Goal: Task Accomplishment & Management: Use online tool/utility

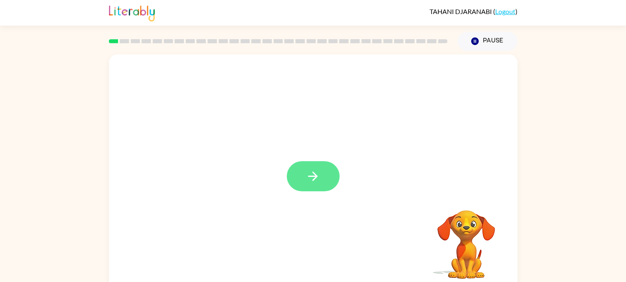
click at [324, 172] on button "button" at bounding box center [313, 176] width 53 height 30
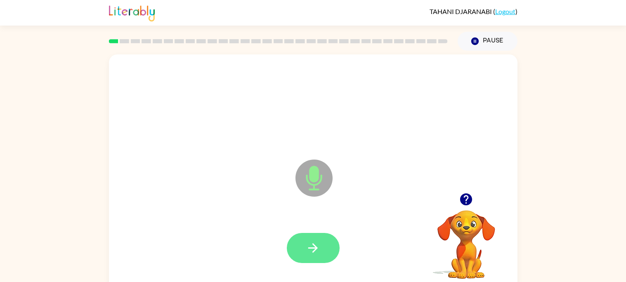
click at [298, 250] on button "button" at bounding box center [313, 248] width 53 height 30
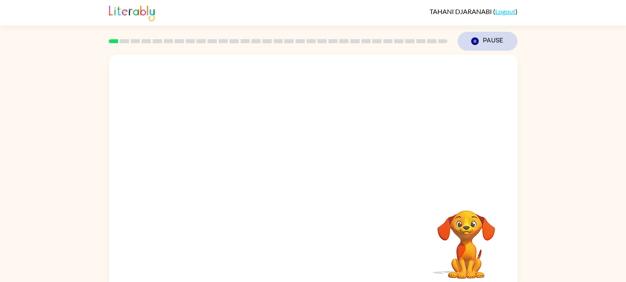
click at [476, 43] on icon "button" at bounding box center [474, 41] width 7 height 7
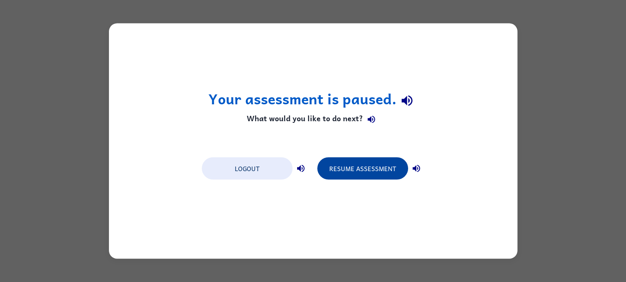
click at [383, 171] on button "Resume Assessment" at bounding box center [362, 169] width 91 height 22
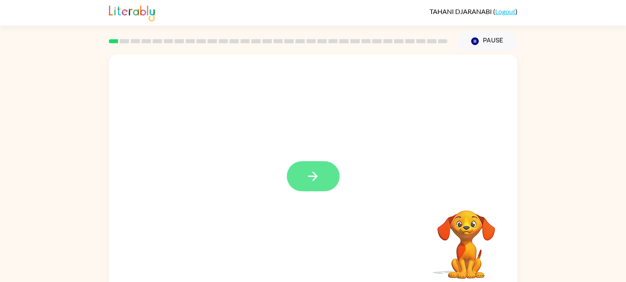
click at [329, 185] on button "button" at bounding box center [313, 176] width 53 height 30
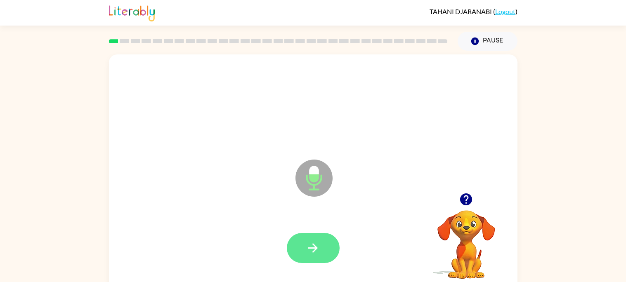
click at [318, 255] on button "button" at bounding box center [313, 248] width 53 height 30
click at [334, 259] on button "button" at bounding box center [313, 248] width 53 height 30
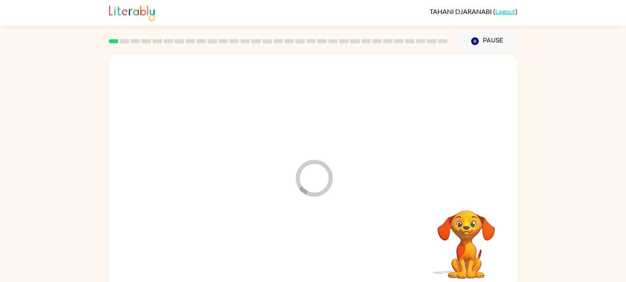
click at [567, 241] on div "Loader Your response is being sent to our graders Your browser must support pla…" at bounding box center [313, 170] width 626 height 239
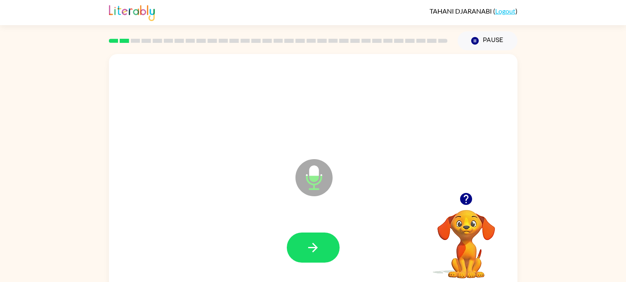
click at [467, 206] on icon "button" at bounding box center [466, 199] width 14 height 14
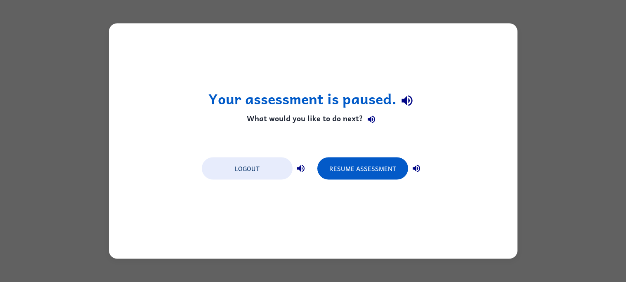
scroll to position [0, 0]
click at [375, 171] on button "Resume Assessment" at bounding box center [362, 169] width 91 height 22
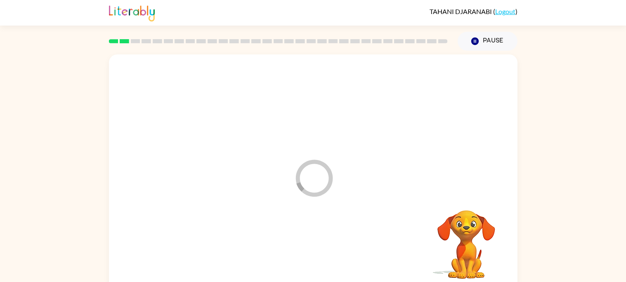
click at [466, 201] on video "Your browser must support playing .mp4 files to use Literably. Please try using…" at bounding box center [466, 239] width 83 height 83
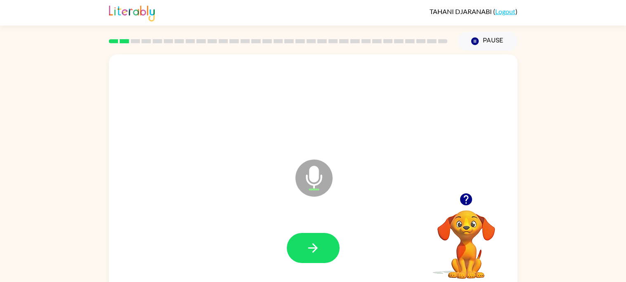
scroll to position [7, 0]
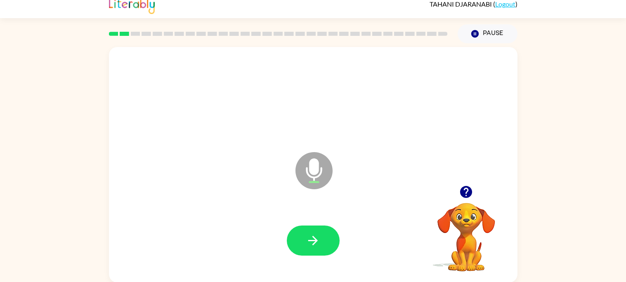
click at [469, 197] on icon "button" at bounding box center [466, 192] width 12 height 12
click at [466, 203] on video "Your browser must support playing .mp4 files to use Literably. Please try using…" at bounding box center [466, 231] width 83 height 83
click at [471, 194] on icon "button" at bounding box center [466, 192] width 12 height 12
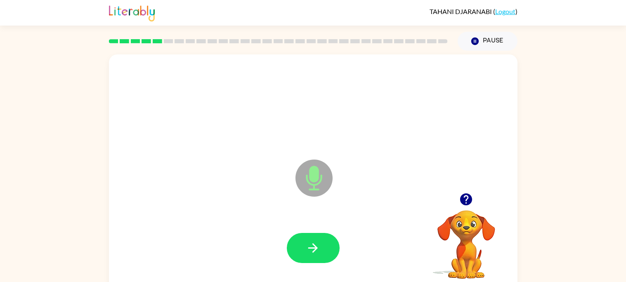
click at [469, 205] on icon "button" at bounding box center [466, 199] width 14 height 14
click at [467, 204] on icon "button" at bounding box center [466, 200] width 12 height 12
click at [467, 203] on icon "button" at bounding box center [466, 200] width 12 height 12
click at [468, 204] on icon "button" at bounding box center [466, 200] width 12 height 12
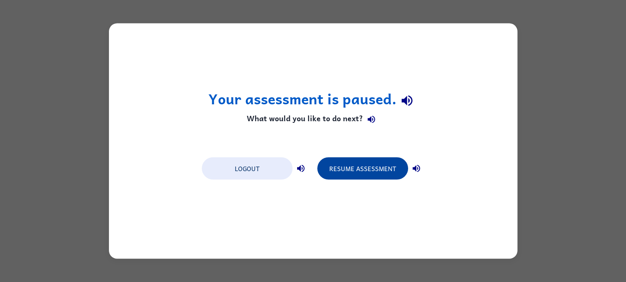
click at [372, 175] on button "Resume Assessment" at bounding box center [362, 169] width 91 height 22
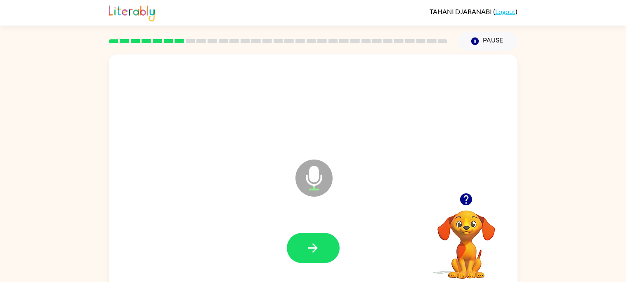
click at [471, 197] on icon "button" at bounding box center [466, 200] width 12 height 12
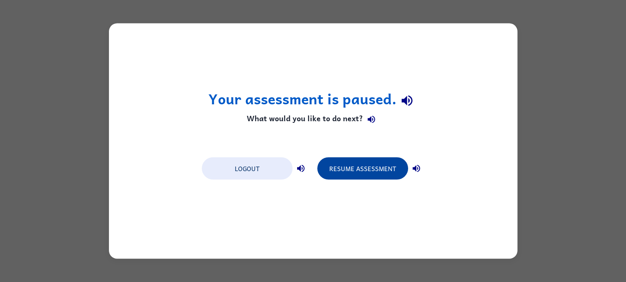
click at [387, 168] on button "Resume Assessment" at bounding box center [362, 169] width 91 height 22
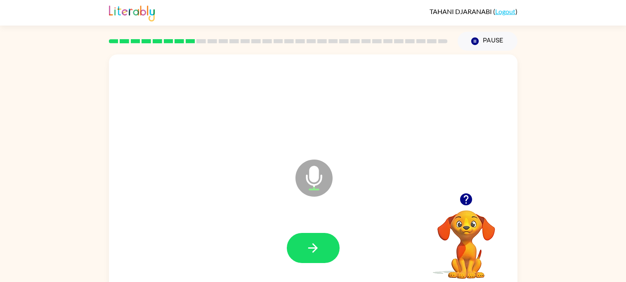
click at [475, 202] on button "button" at bounding box center [466, 199] width 21 height 21
click at [470, 204] on icon "button" at bounding box center [466, 200] width 12 height 12
click at [464, 200] on icon "button" at bounding box center [466, 200] width 12 height 12
click at [470, 204] on icon "button" at bounding box center [466, 199] width 14 height 14
click at [457, 201] on button "button" at bounding box center [466, 199] width 21 height 21
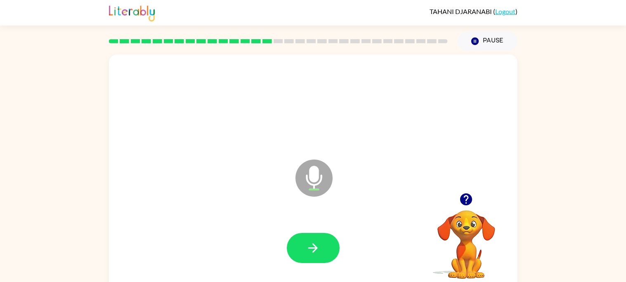
click at [472, 203] on icon "button" at bounding box center [466, 199] width 14 height 14
click at [468, 196] on icon "button" at bounding box center [466, 199] width 14 height 14
click at [468, 207] on button "button" at bounding box center [466, 199] width 21 height 21
click at [470, 200] on icon "button" at bounding box center [466, 200] width 12 height 12
click at [463, 202] on icon "button" at bounding box center [466, 200] width 12 height 12
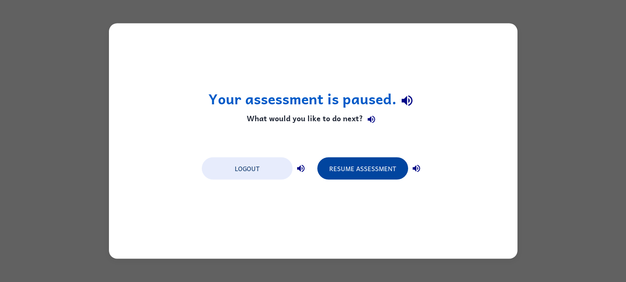
click at [357, 168] on button "Resume Assessment" at bounding box center [362, 169] width 91 height 22
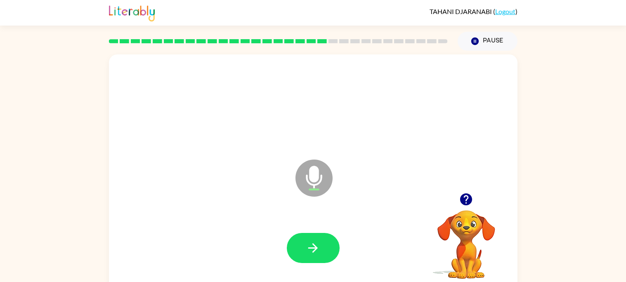
scroll to position [7, 0]
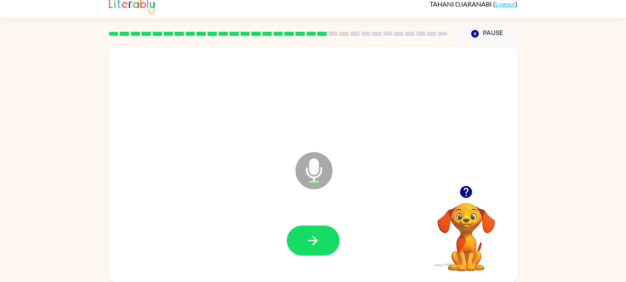
click at [471, 192] on icon "button" at bounding box center [466, 192] width 12 height 12
click at [472, 196] on icon "button" at bounding box center [466, 192] width 14 height 14
click at [466, 199] on button "button" at bounding box center [466, 192] width 21 height 21
click at [464, 194] on icon "button" at bounding box center [466, 192] width 12 height 12
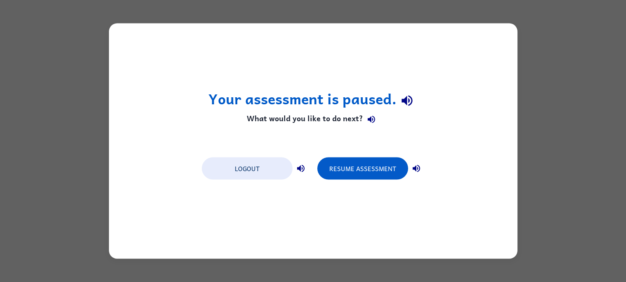
scroll to position [0, 0]
click at [379, 171] on button "Resume Assessment" at bounding box center [362, 169] width 91 height 22
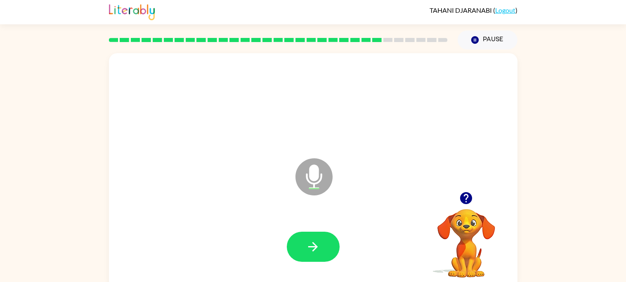
scroll to position [2, 0]
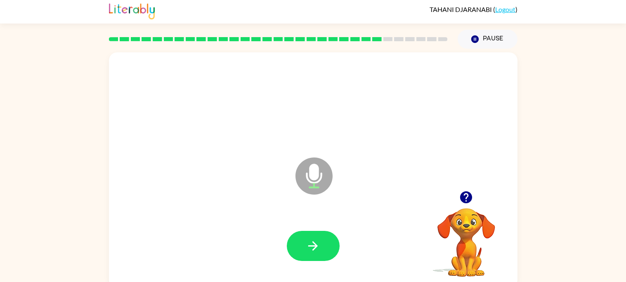
click at [470, 204] on icon "button" at bounding box center [466, 197] width 14 height 14
click at [466, 199] on icon "button" at bounding box center [466, 198] width 12 height 12
click at [465, 203] on icon "button" at bounding box center [466, 198] width 12 height 12
click at [467, 206] on button "button" at bounding box center [466, 197] width 21 height 21
click at [471, 193] on icon "button" at bounding box center [466, 197] width 14 height 14
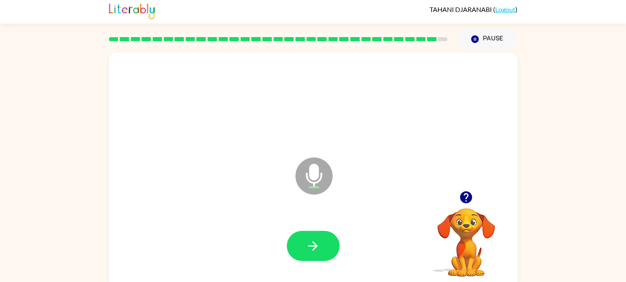
click at [467, 192] on icon "button" at bounding box center [466, 198] width 12 height 12
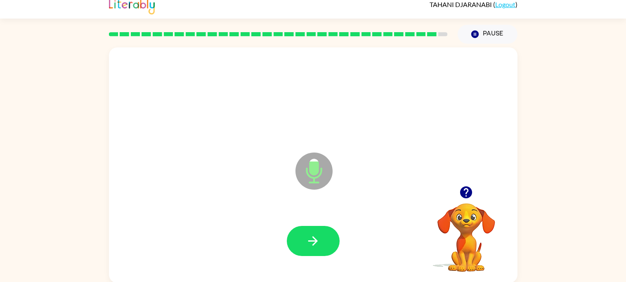
scroll to position [7, 0]
click at [466, 194] on icon "button" at bounding box center [466, 192] width 12 height 12
click at [468, 199] on button "button" at bounding box center [466, 192] width 21 height 21
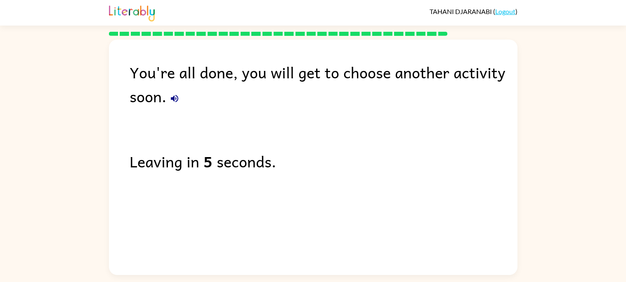
scroll to position [0, 0]
